Goal: Task Accomplishment & Management: Use online tool/utility

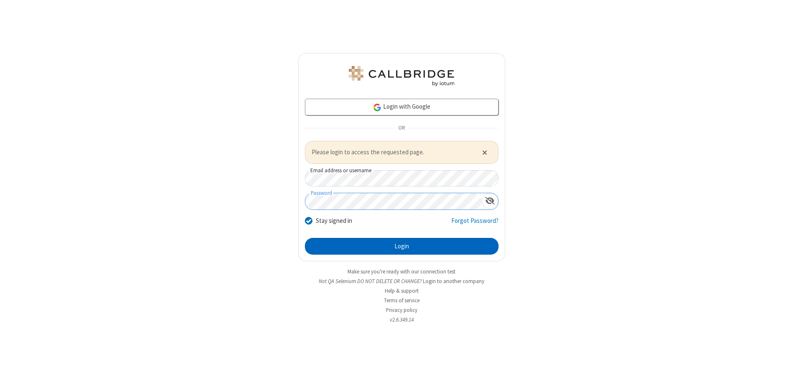
click at [401, 246] on button "Login" at bounding box center [402, 246] width 194 height 17
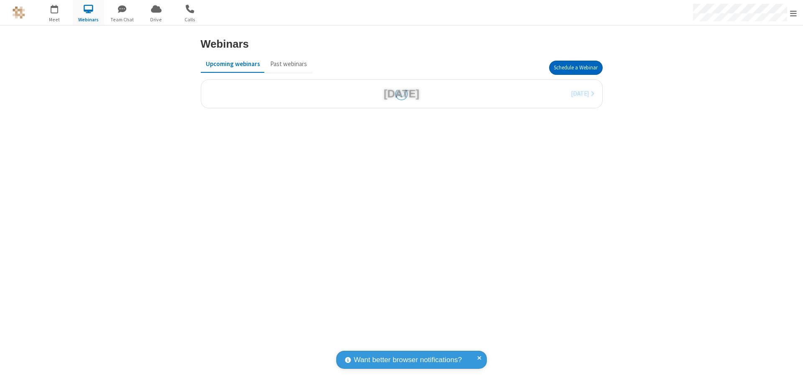
click at [575, 68] on button "Schedule a Webinar" at bounding box center [576, 68] width 54 height 14
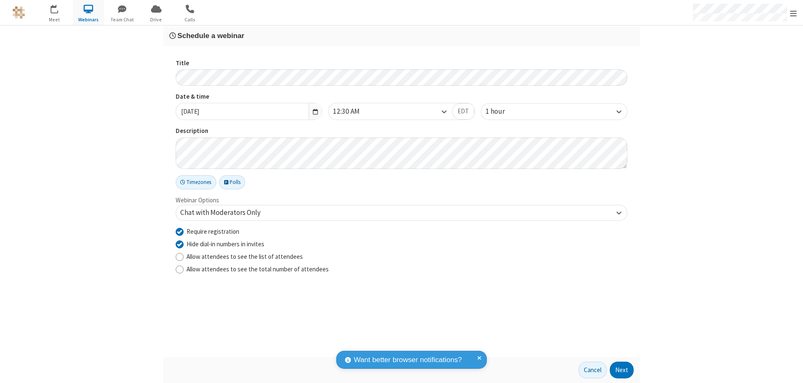
click at [179, 231] on input "Require registration" at bounding box center [180, 231] width 8 height 9
checkbox input "false"
click at [622, 370] on button "Next" at bounding box center [621, 370] width 24 height 17
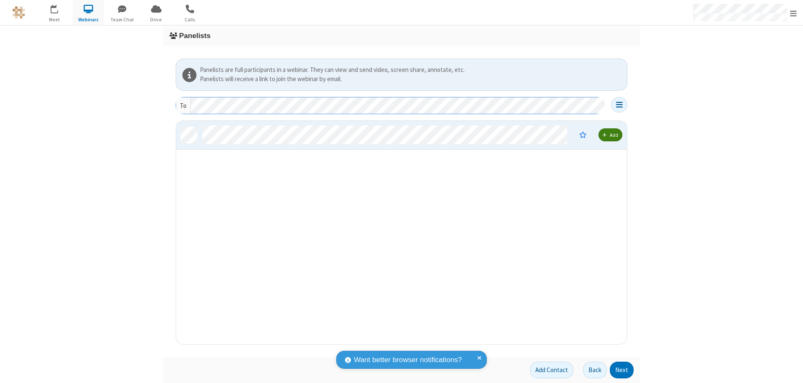
scroll to position [217, 444]
click at [622, 370] on button "Next" at bounding box center [621, 370] width 24 height 17
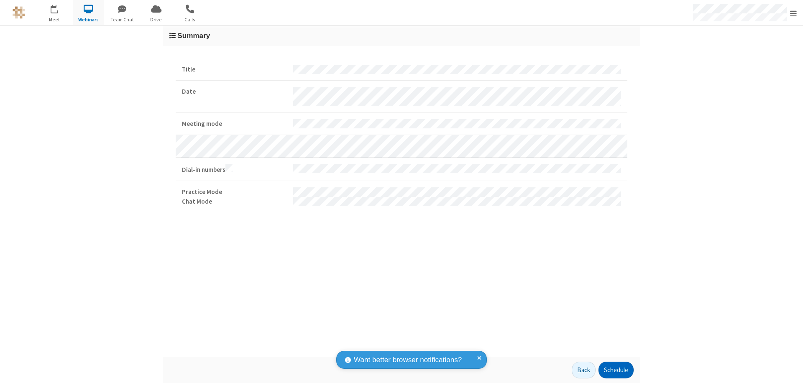
click at [615, 370] on button "Schedule" at bounding box center [615, 370] width 35 height 17
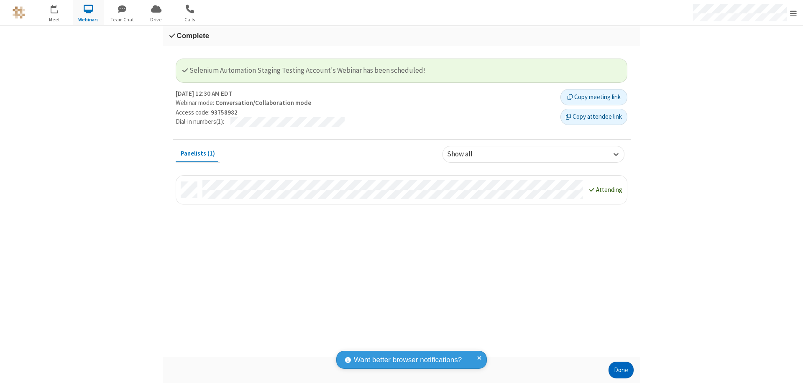
click at [621, 370] on button "Done" at bounding box center [620, 370] width 25 height 17
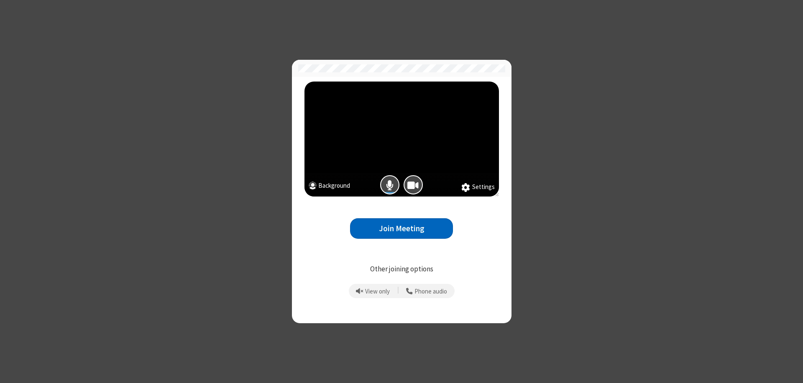
click at [401, 228] on button "Join Meeting" at bounding box center [401, 228] width 103 height 20
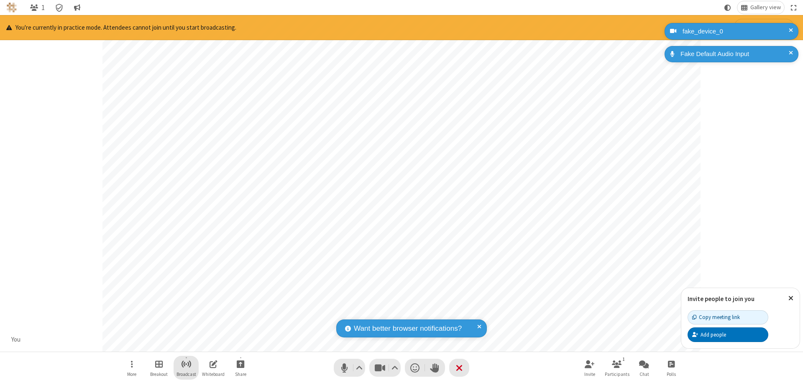
click at [186, 364] on span "Start broadcast" at bounding box center [186, 364] width 10 height 10
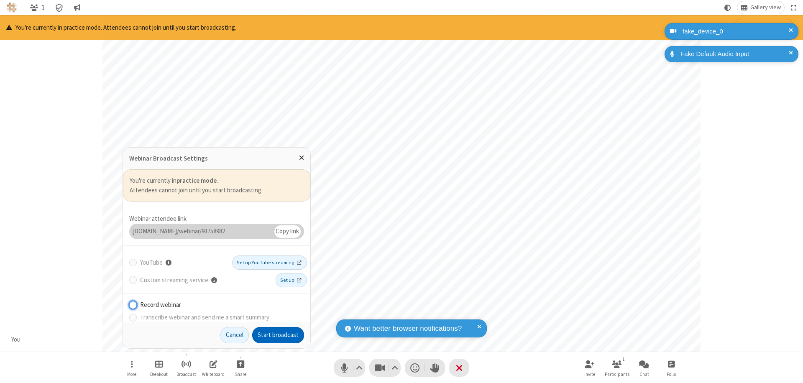
click at [278, 335] on button "Start broadcast" at bounding box center [278, 335] width 52 height 17
